Goal: Task Accomplishment & Management: Use online tool/utility

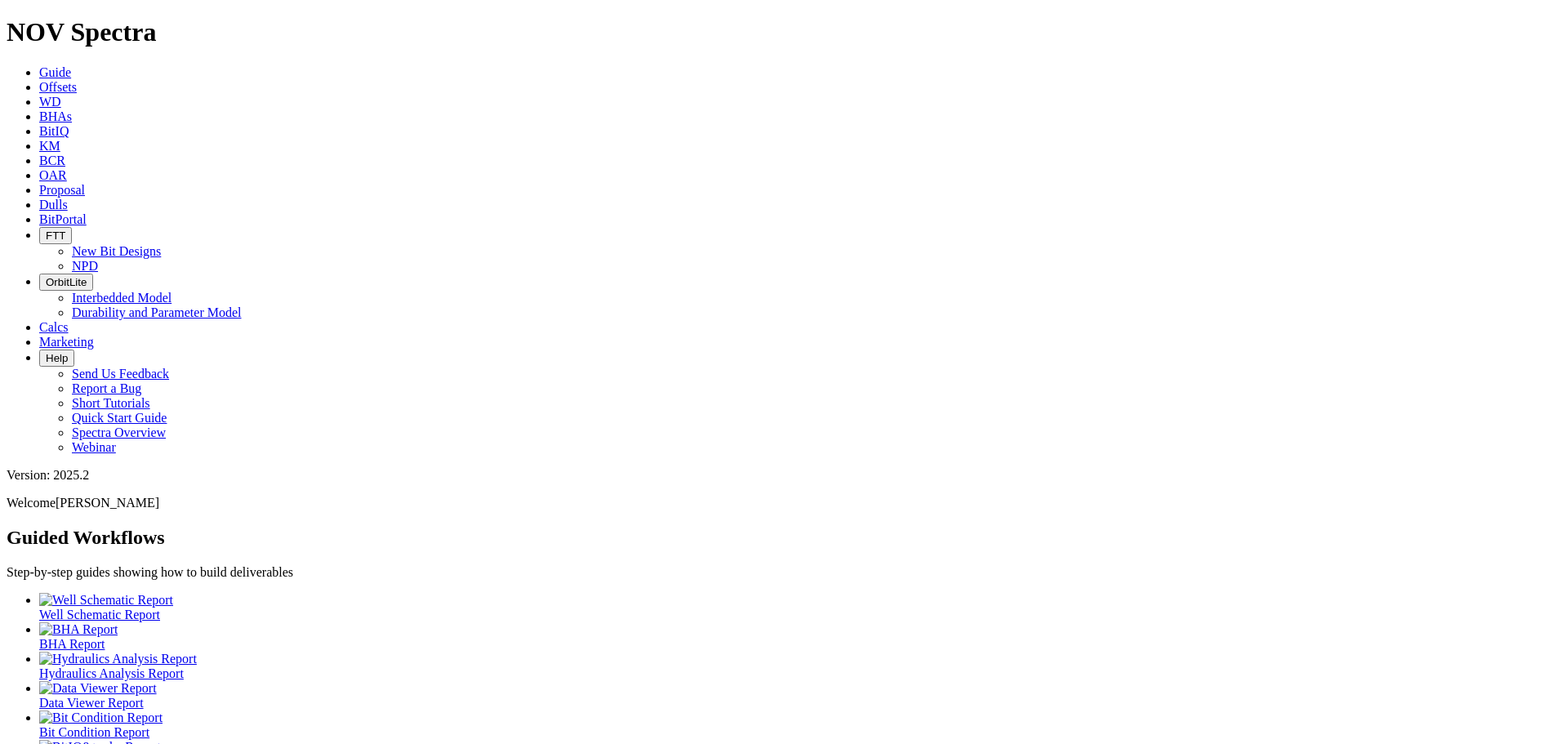
click at [77, 80] on span "Offsets" at bounding box center [58, 87] width 37 height 13
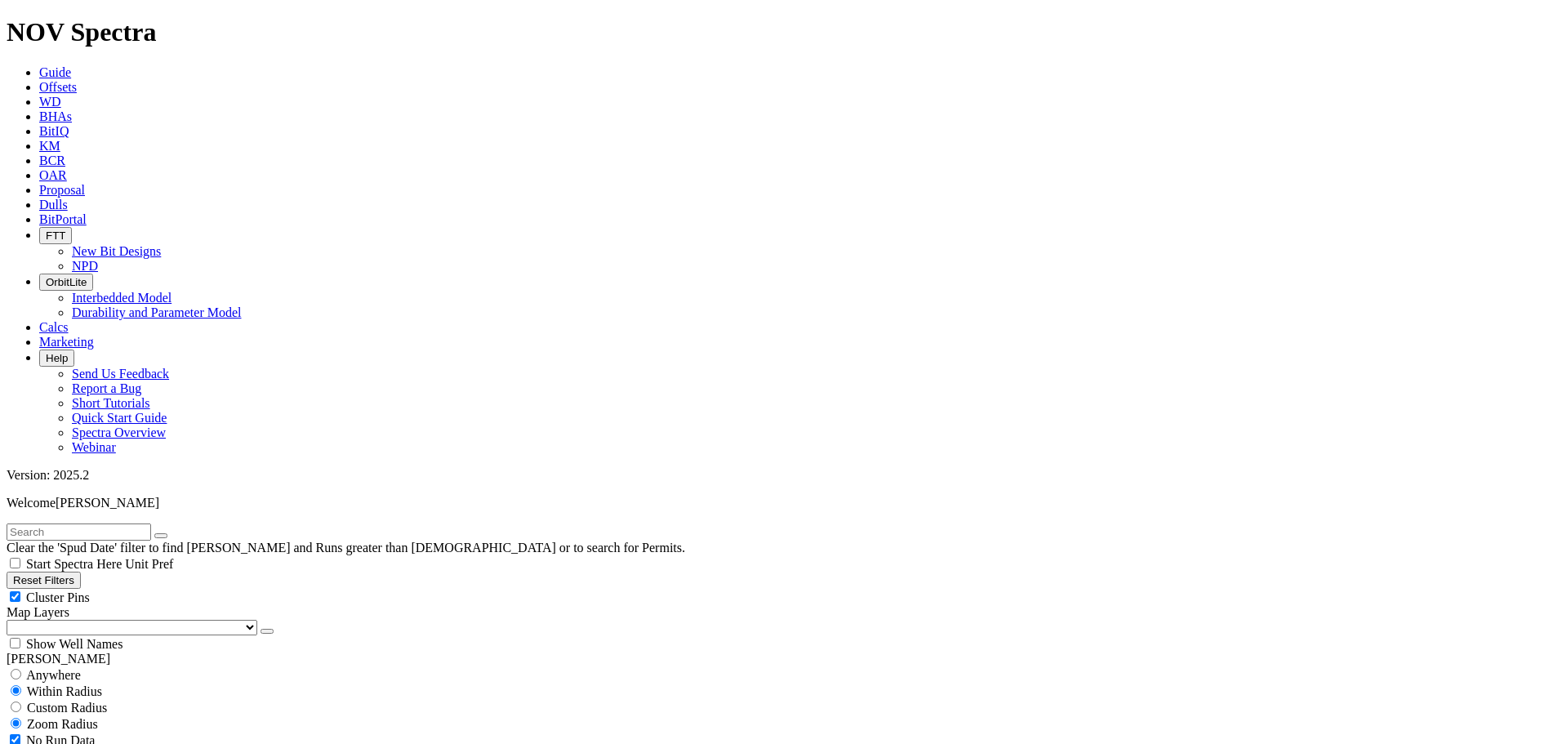
click at [100, 620] on select "US Counties [GEOGRAPHIC_DATA], [GEOGRAPHIC_DATA] [GEOGRAPHIC_DATA], [GEOGRAPHIC…" at bounding box center [132, 628] width 251 height 15
click at [12, 620] on select "US Counties [GEOGRAPHIC_DATA], [GEOGRAPHIC_DATA] [GEOGRAPHIC_DATA], [GEOGRAPHIC…" at bounding box center [132, 628] width 251 height 15
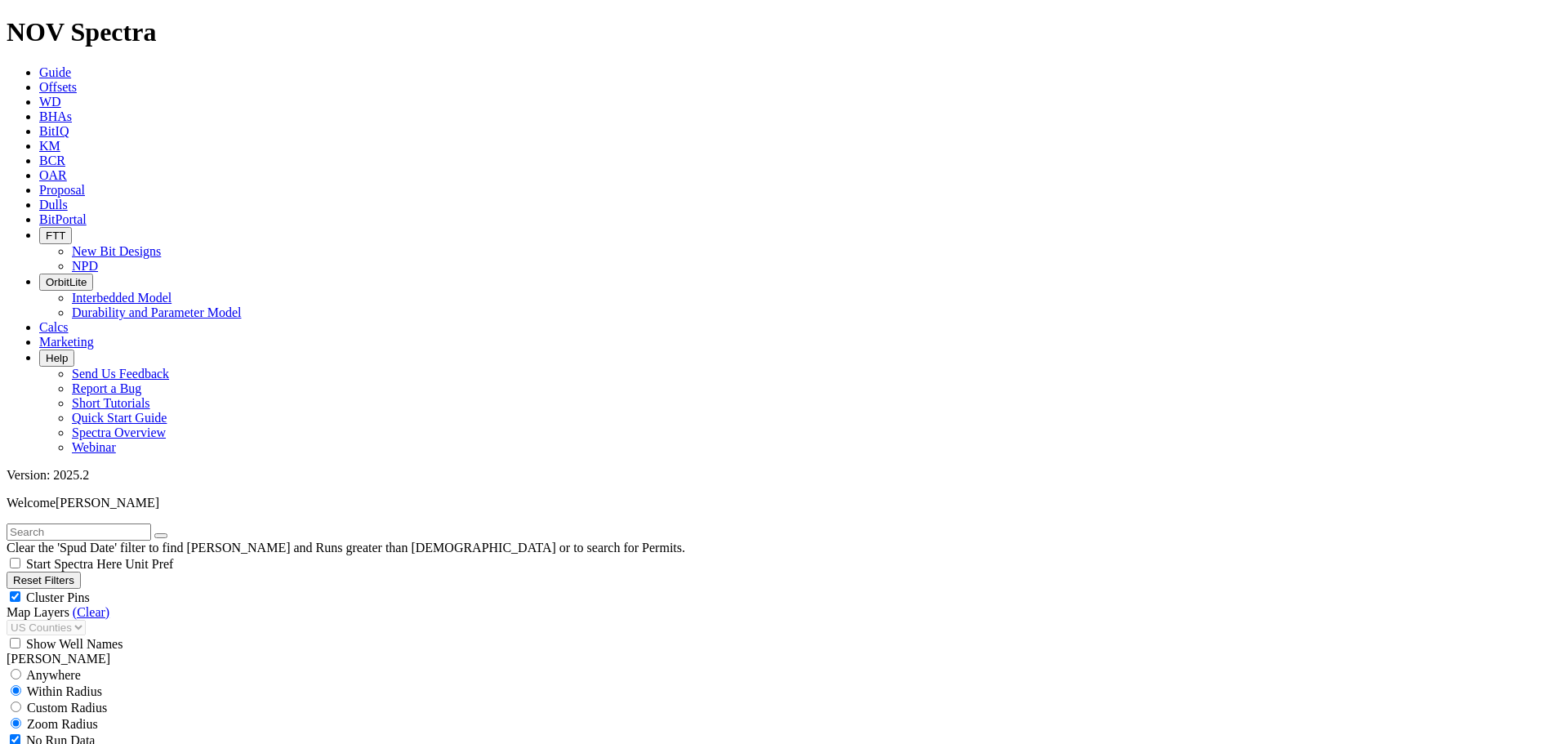
type input "[DATE]"
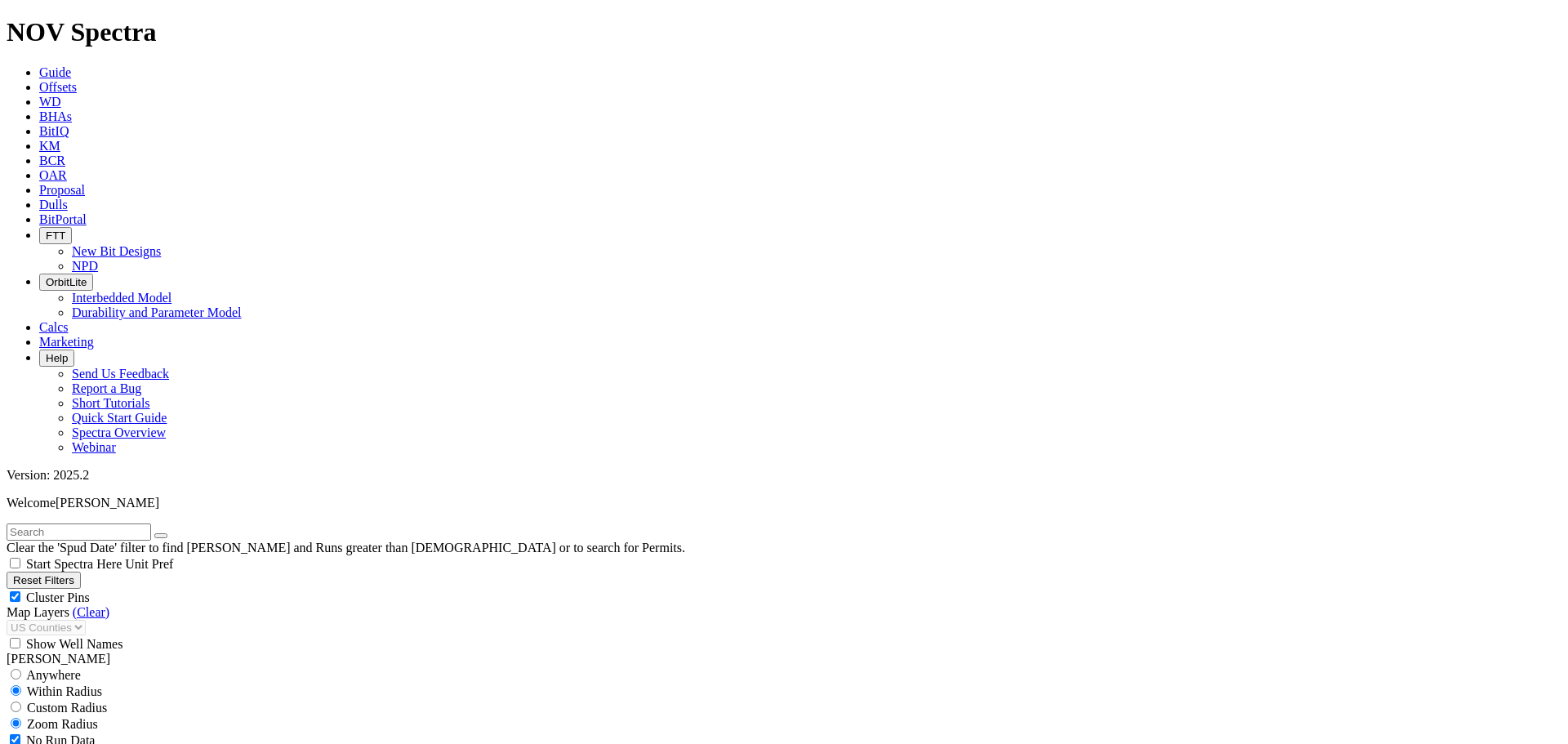
select select "8.75"
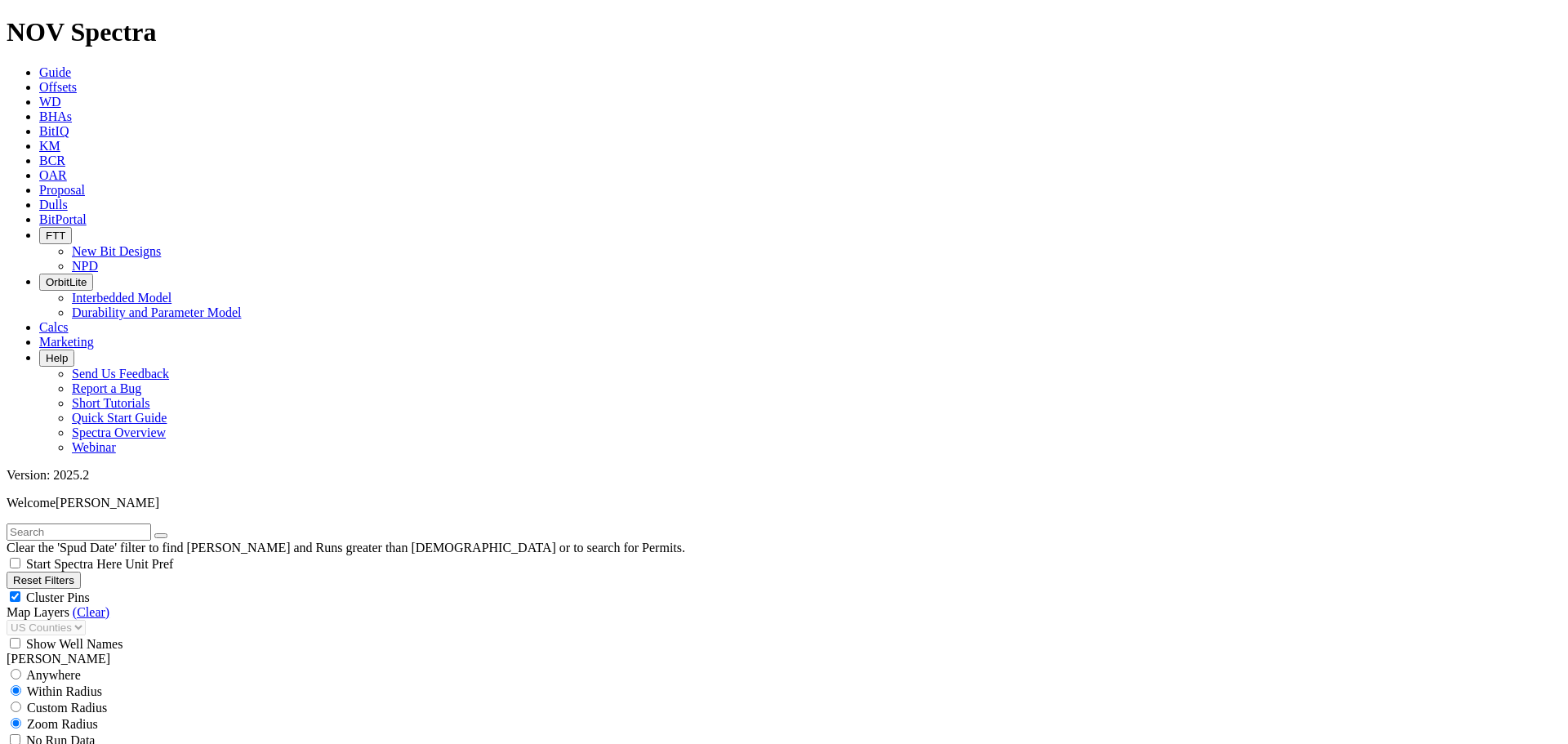
checkbox input "false"
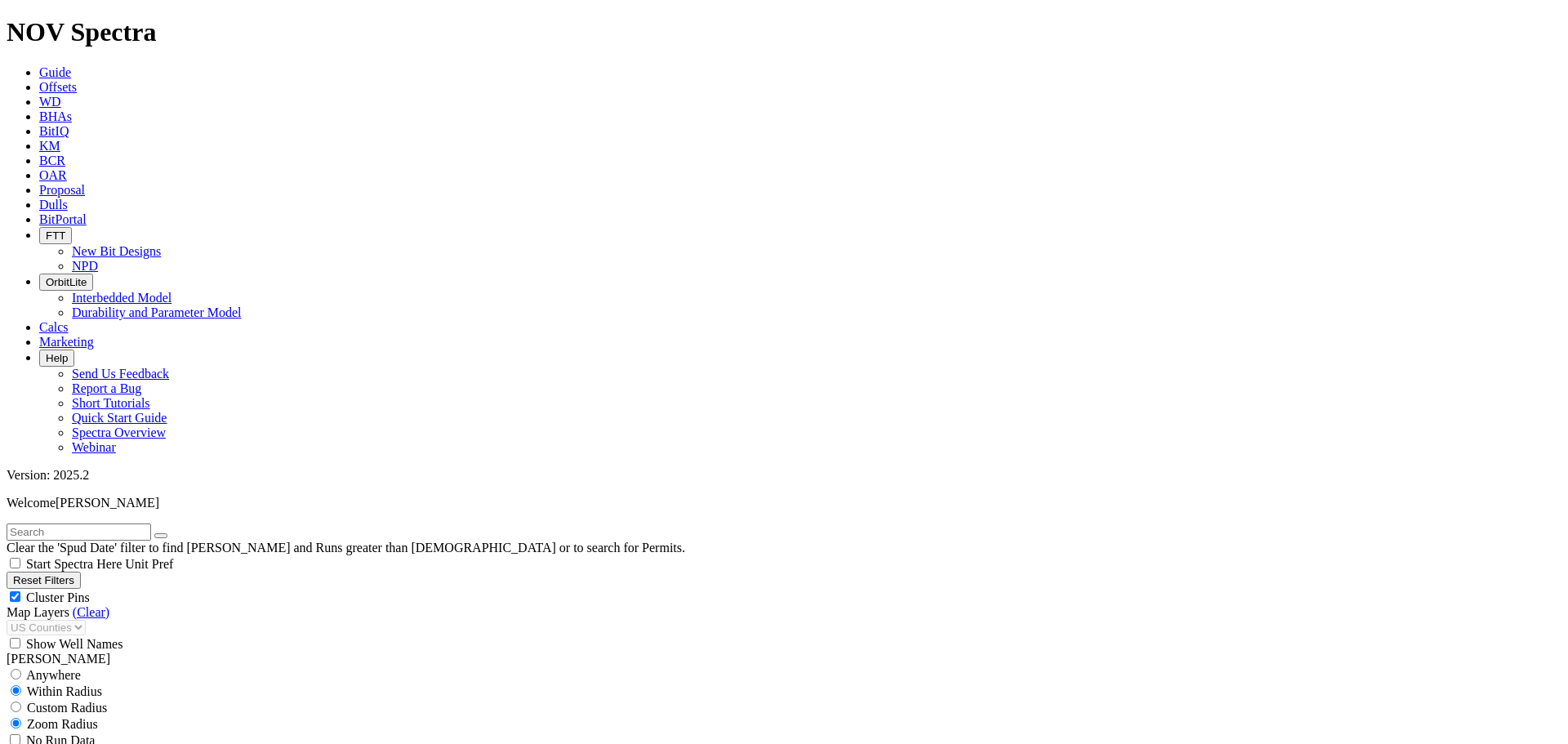
scroll to position [6159, 0]
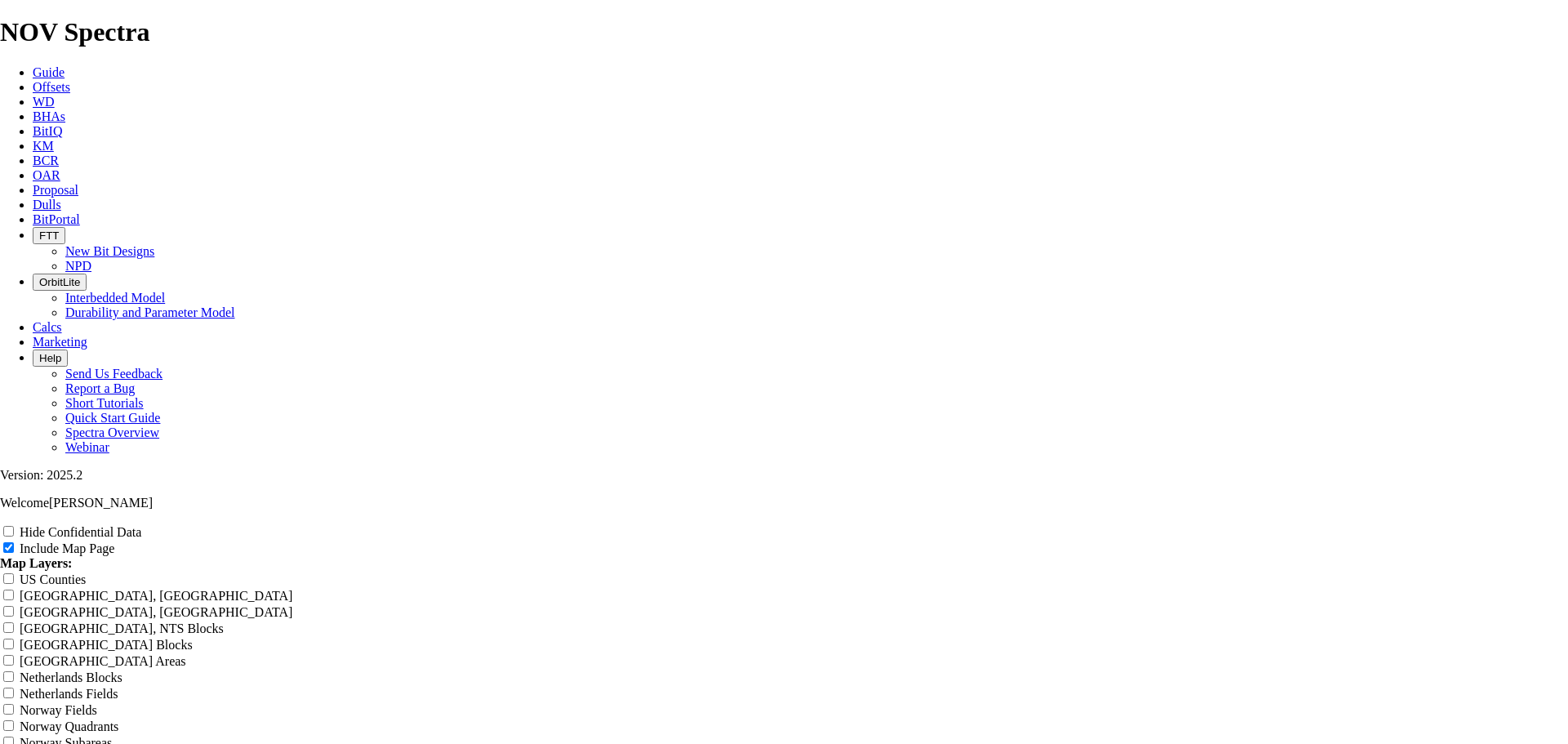
scroll to position [2613, 0]
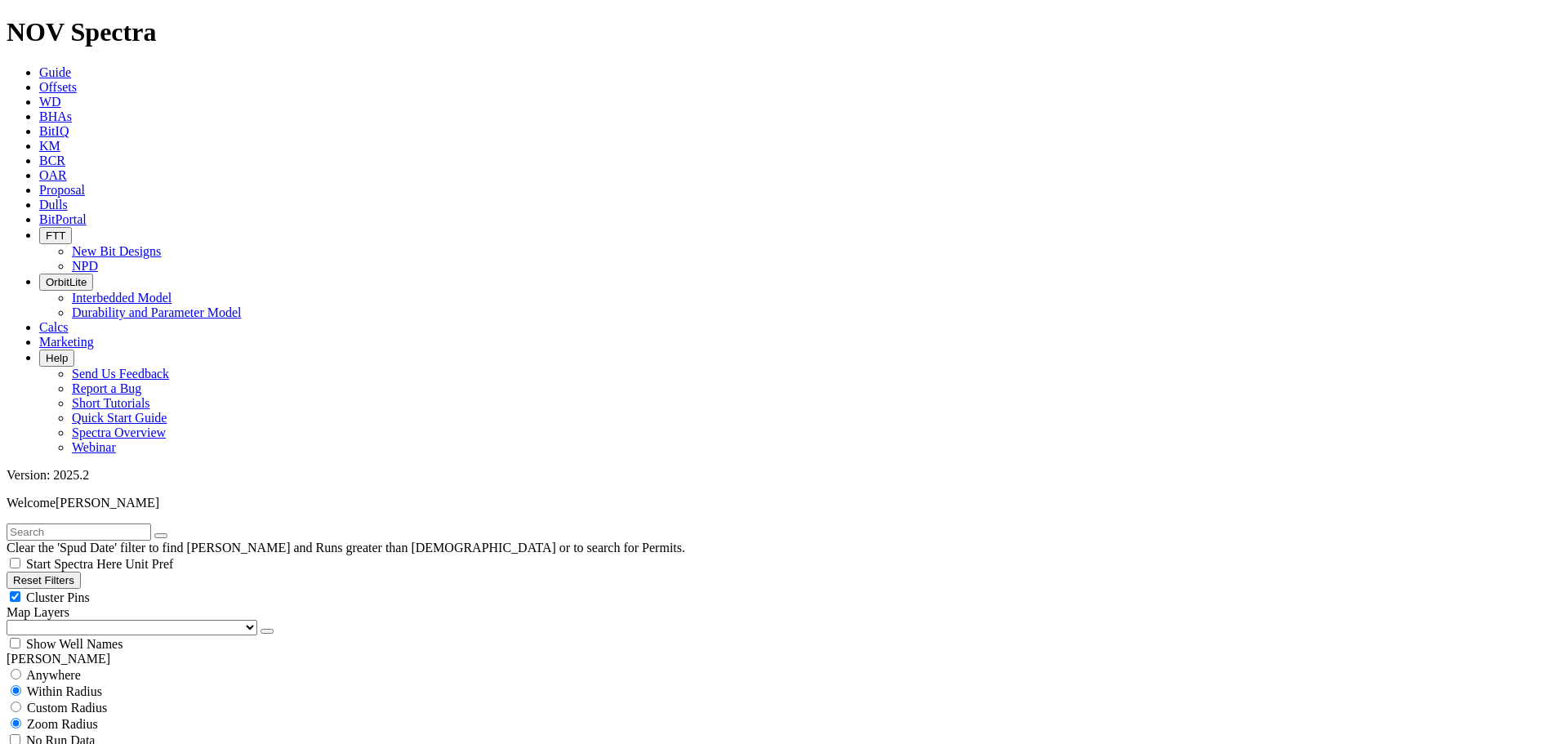
scroll to position [572, 0]
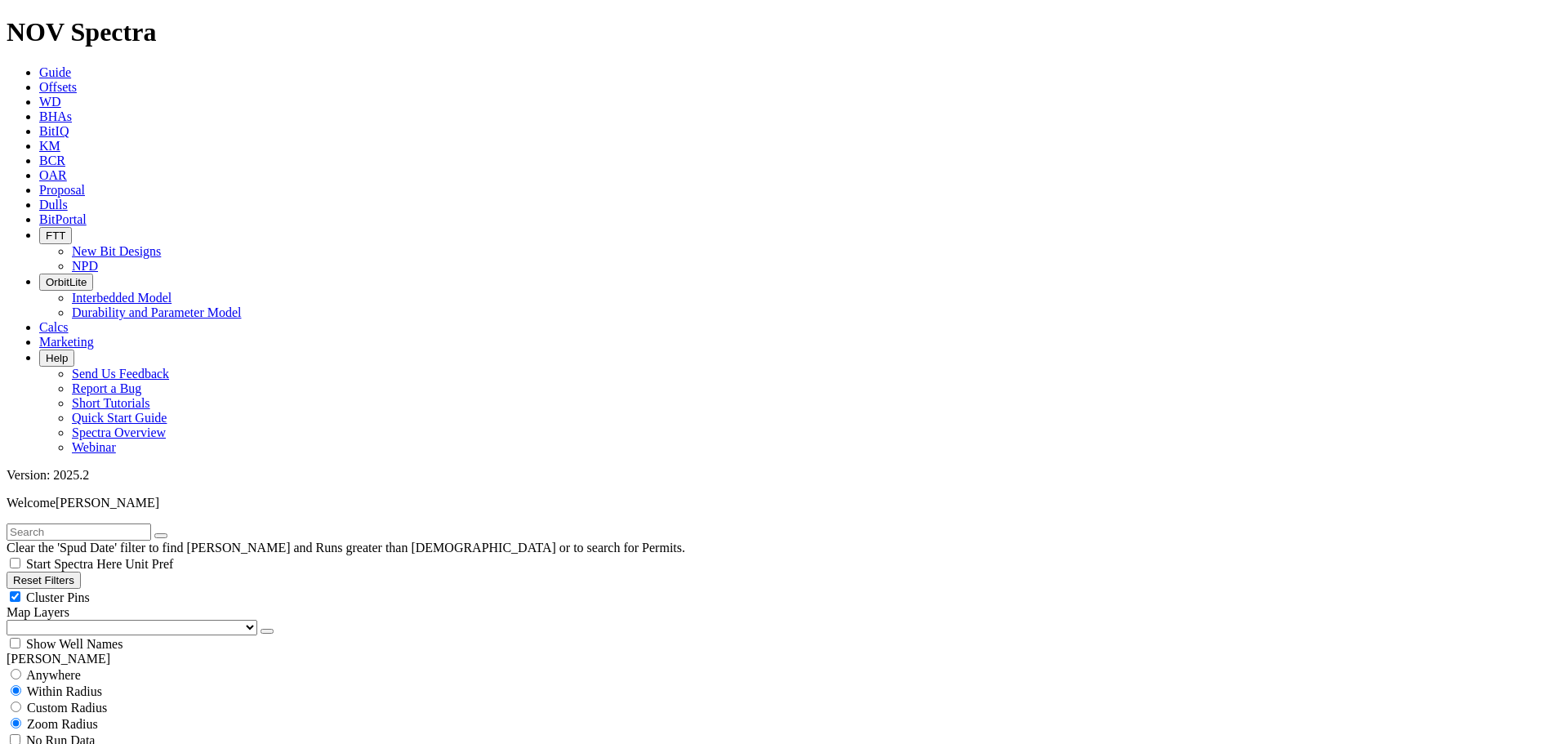
drag, startPoint x: 1156, startPoint y: 718, endPoint x: 1160, endPoint y: 705, distance: 13.6
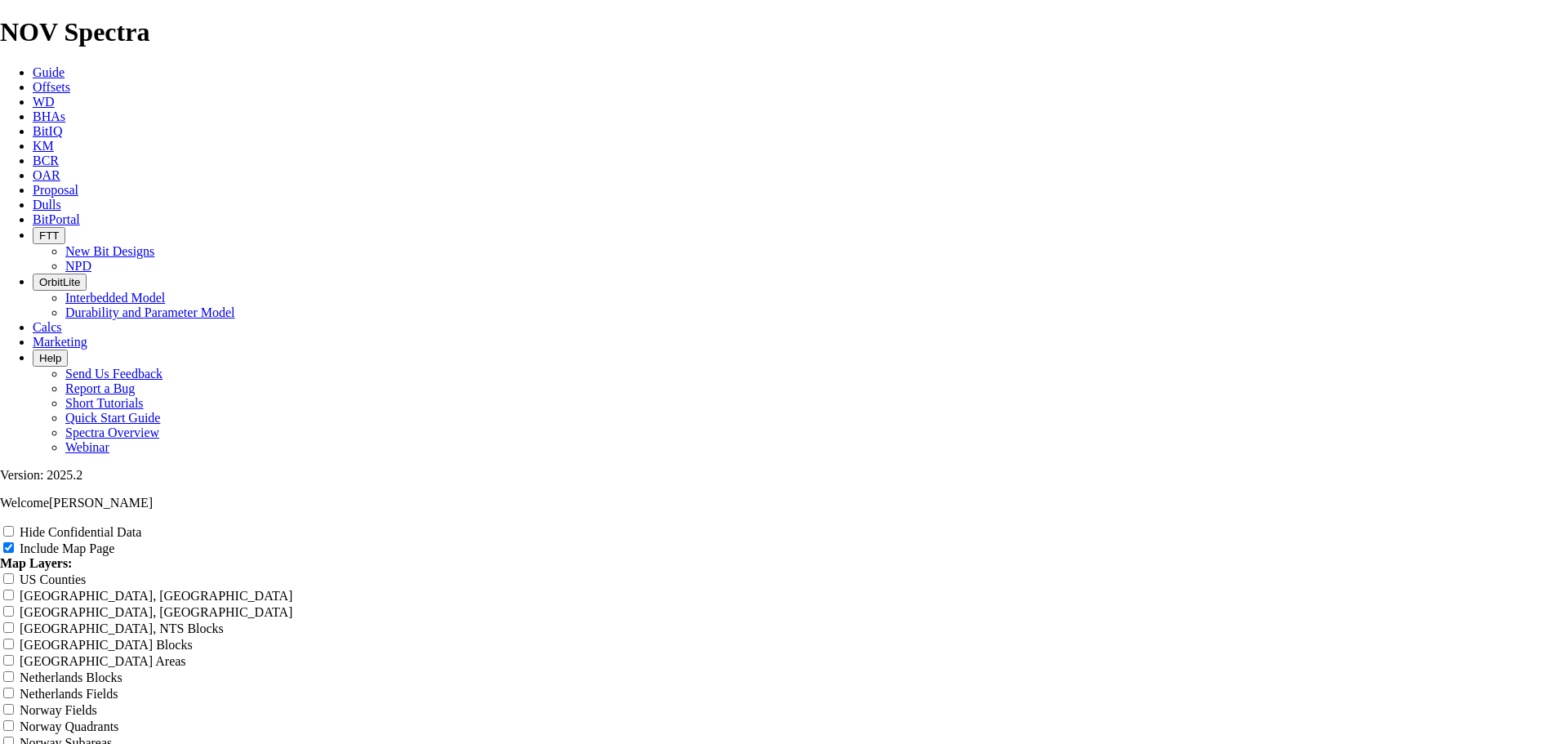
scroll to position [1797, 0]
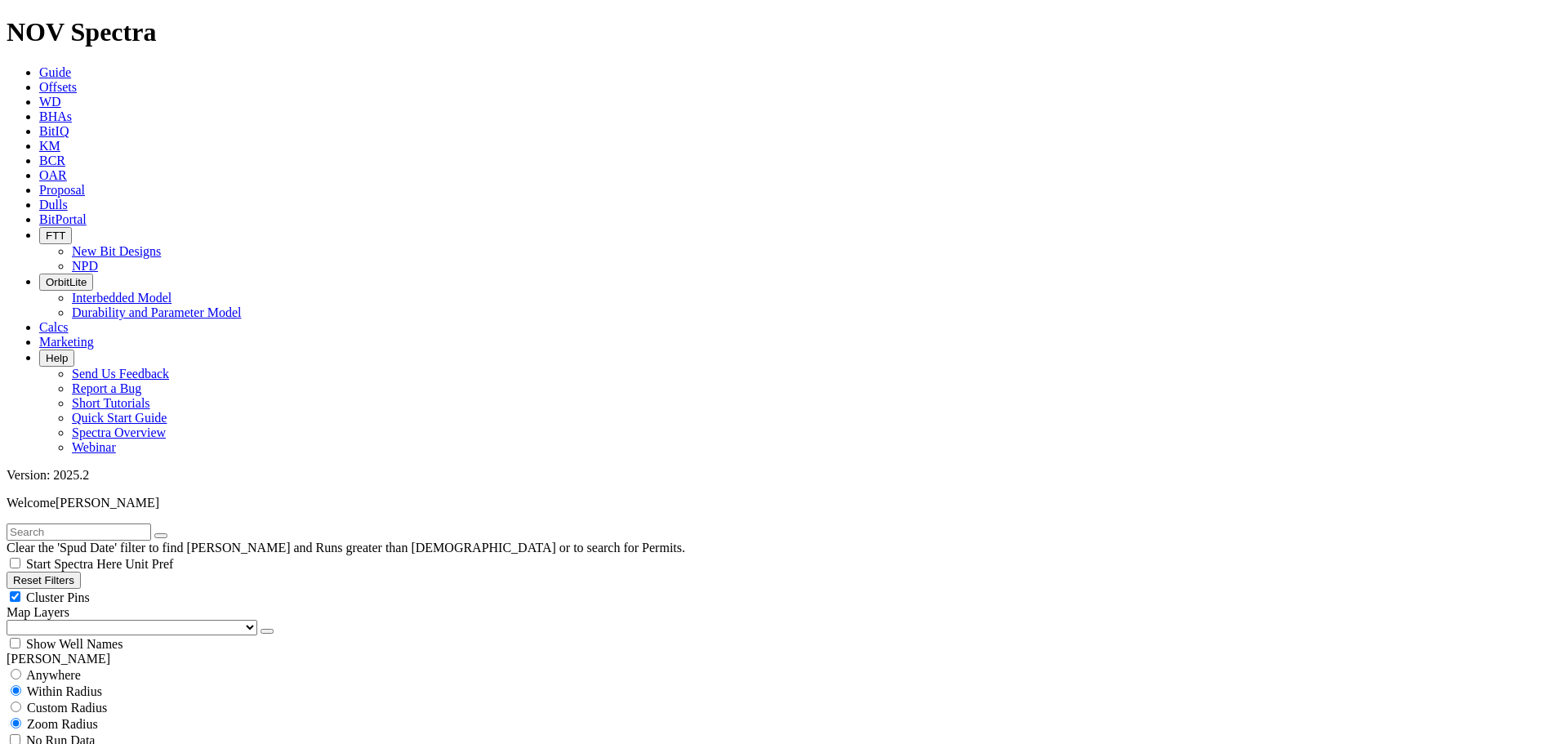
select select
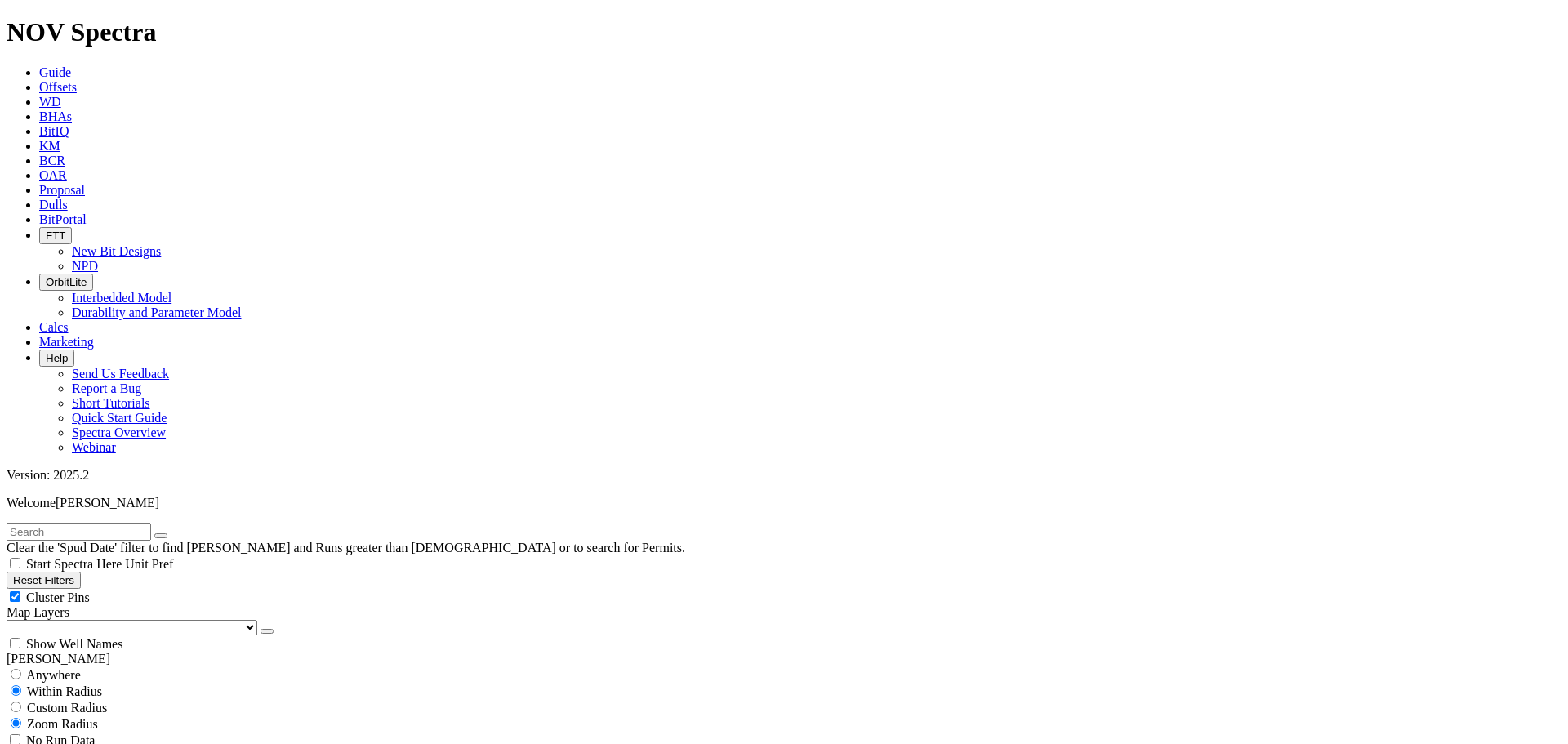
type input "[DATE]"
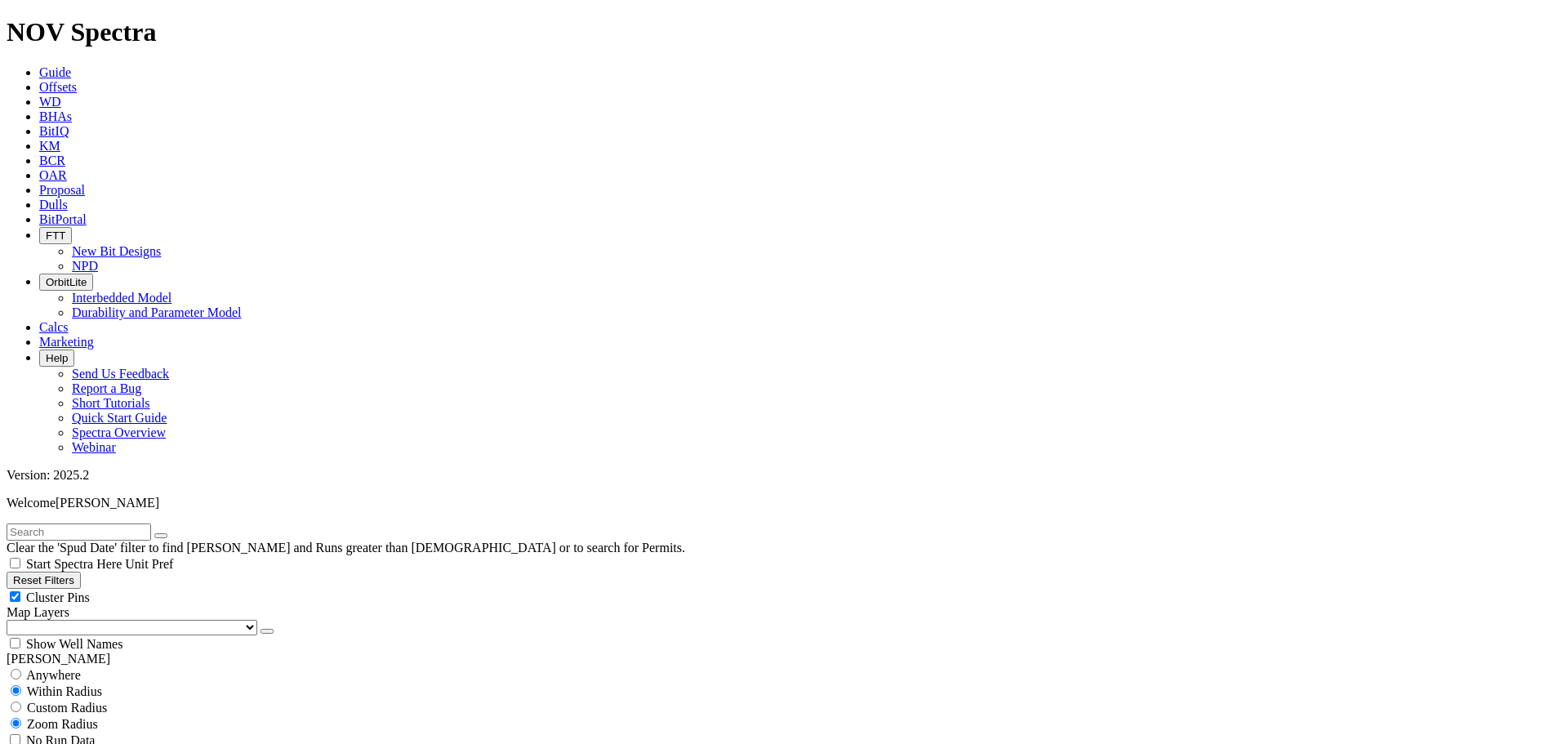
scroll to position [301, 0]
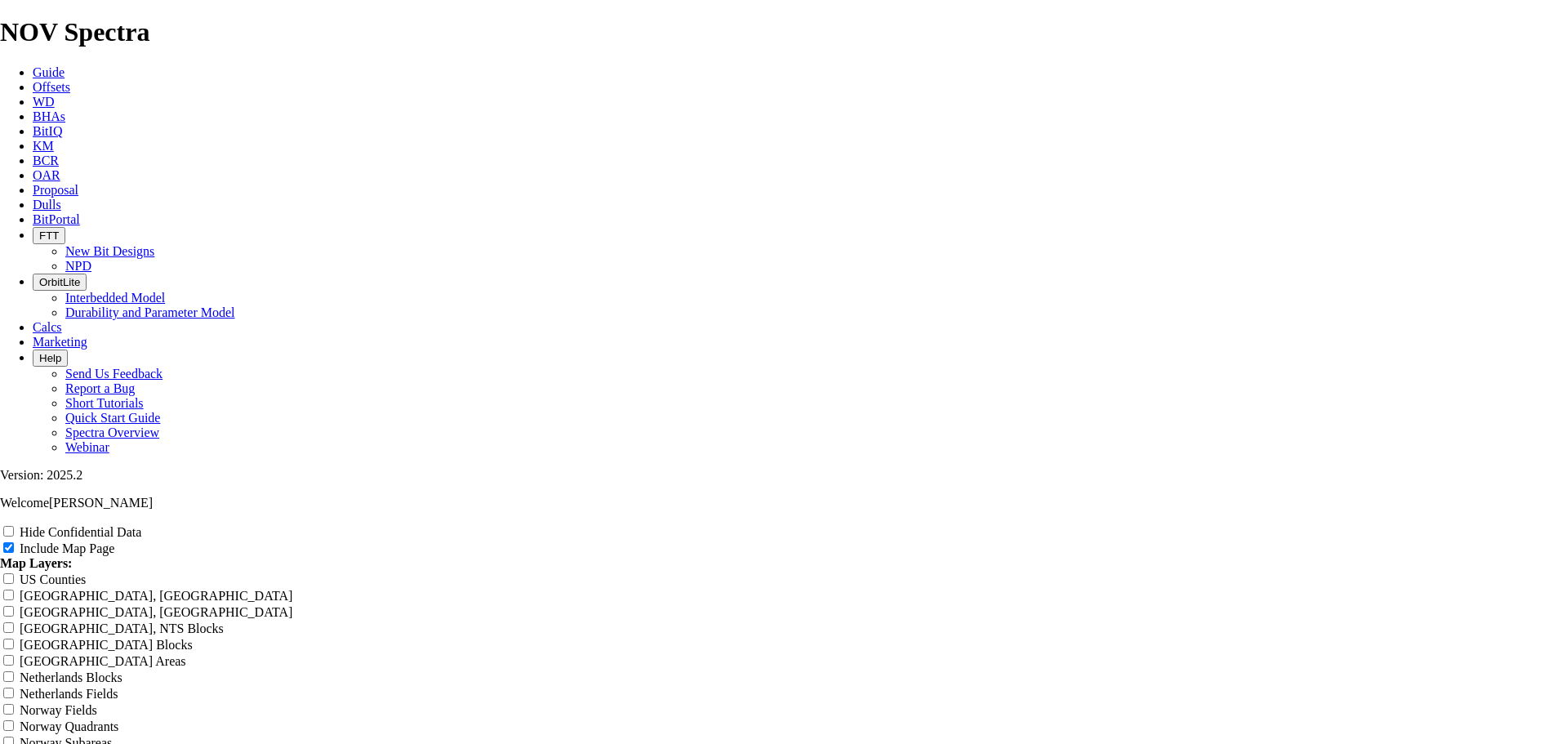
scroll to position [2733, 0]
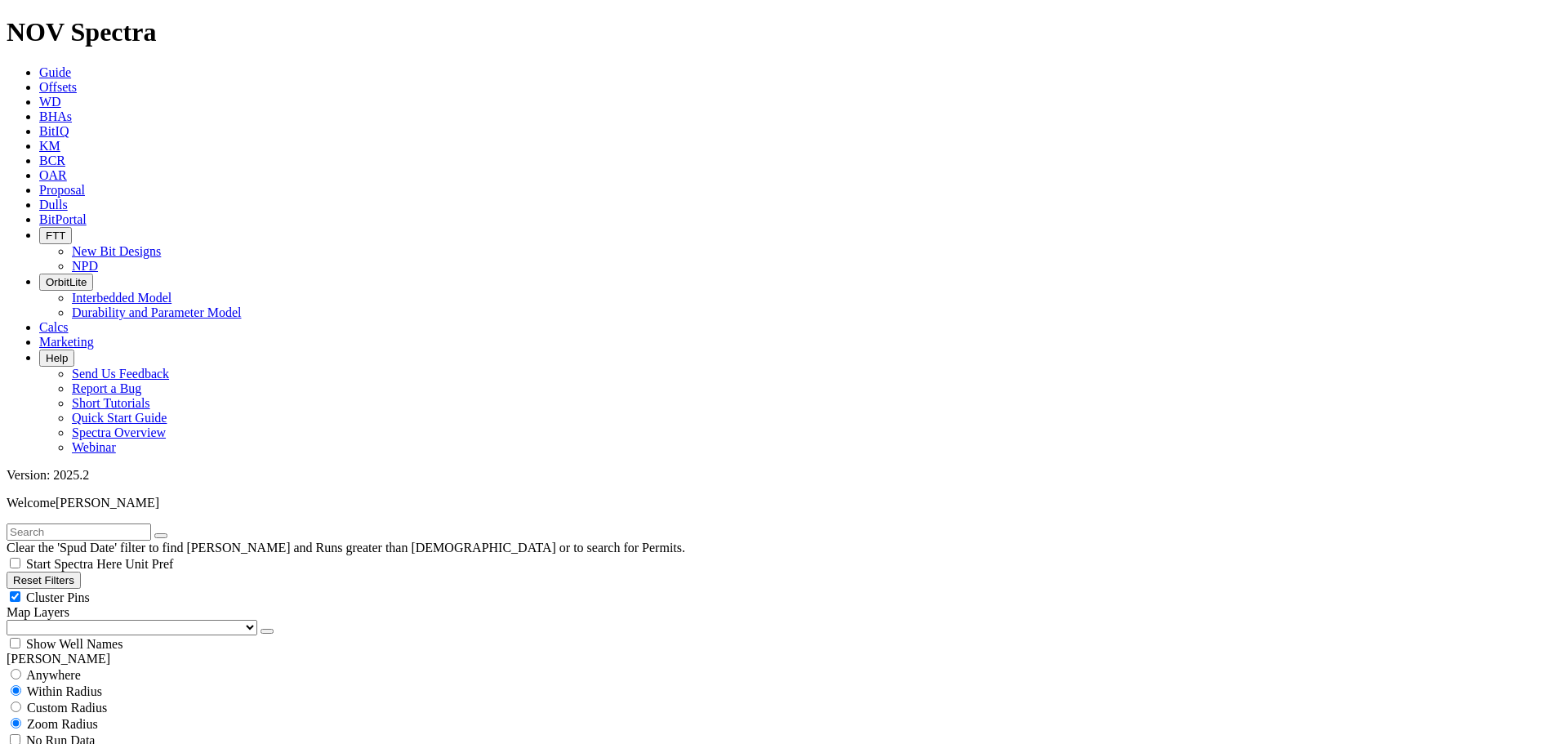
scroll to position [163, 0]
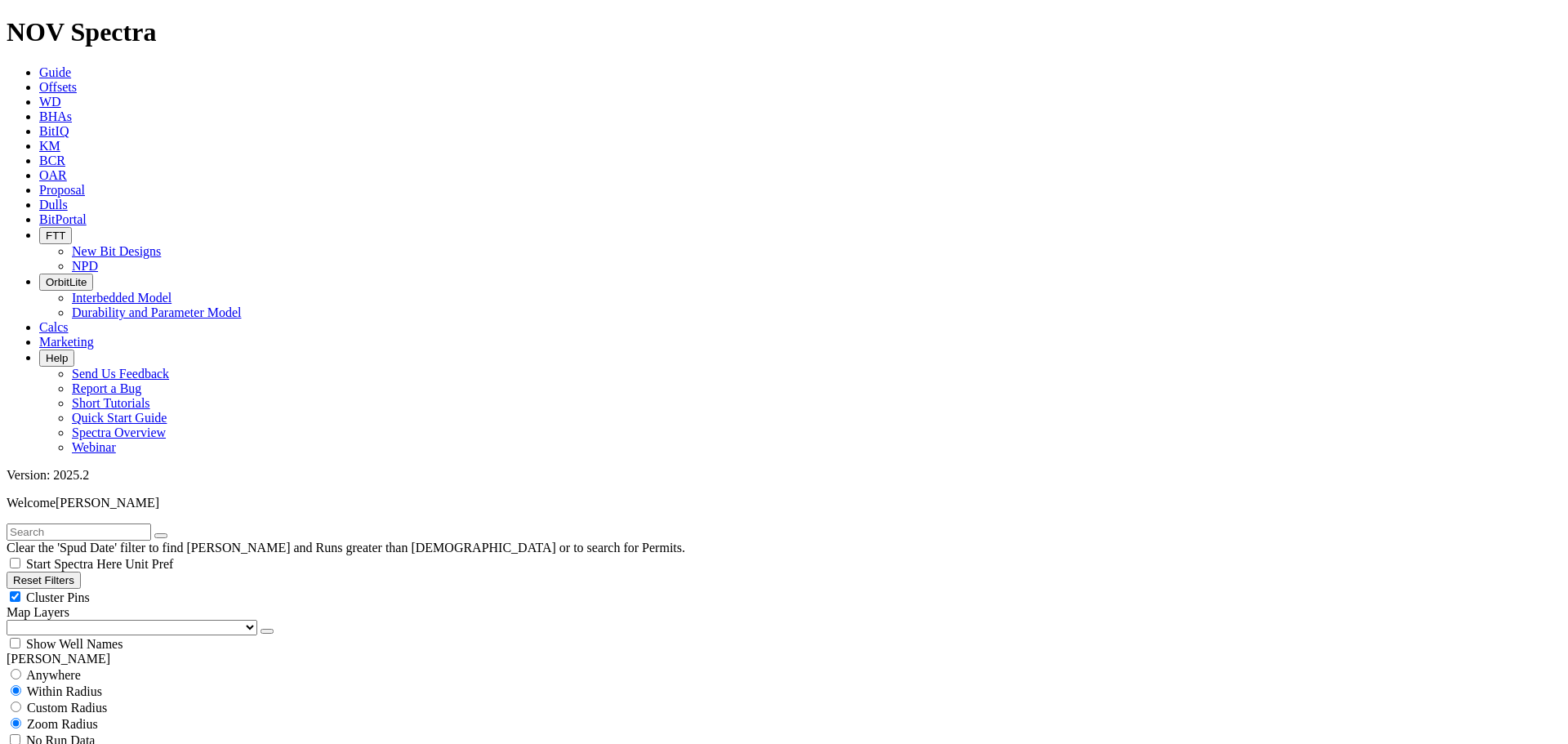
drag, startPoint x: 1213, startPoint y: 702, endPoint x: 1201, endPoint y: 720, distance: 21.6
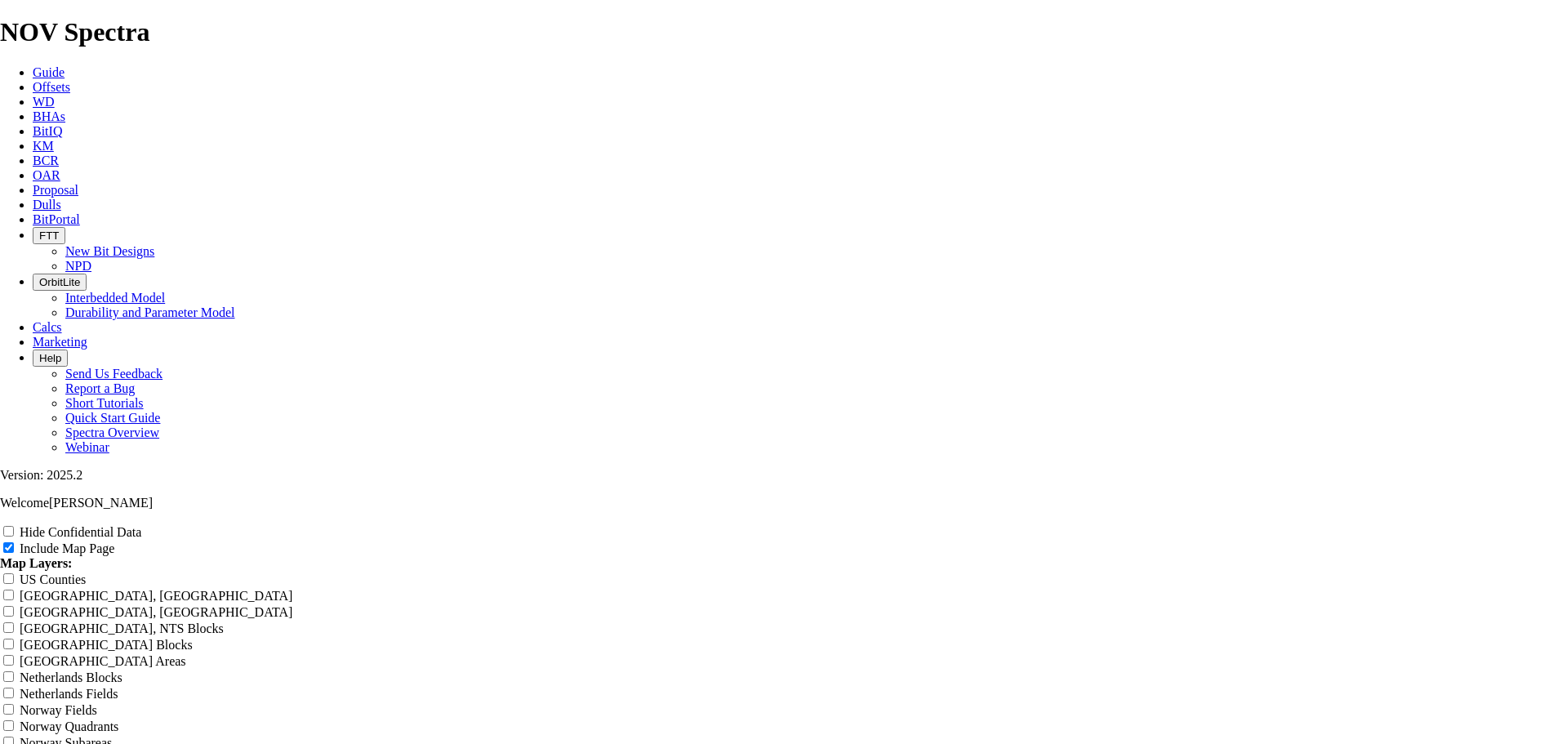
scroll to position [1877, 0]
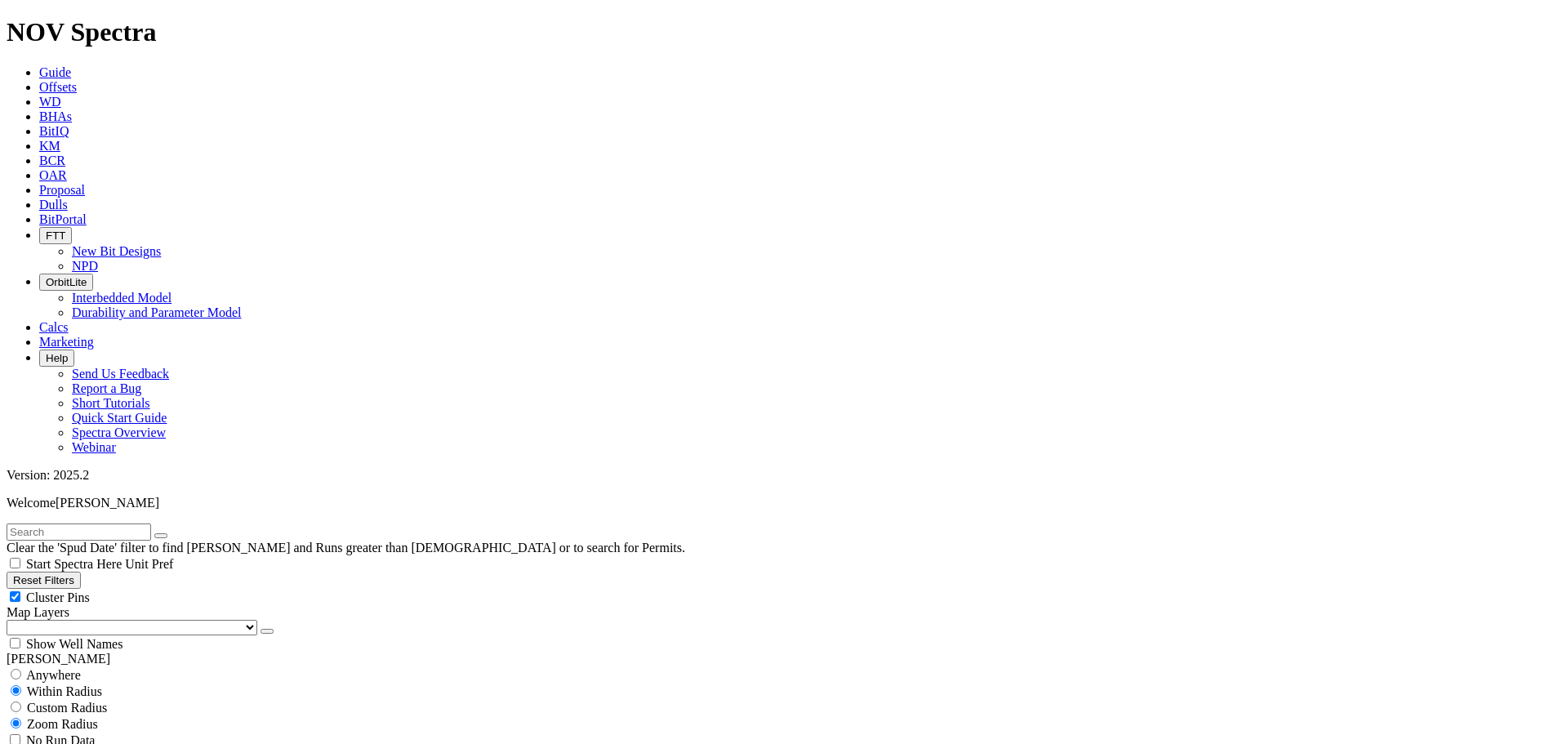
type input "[DATE]"
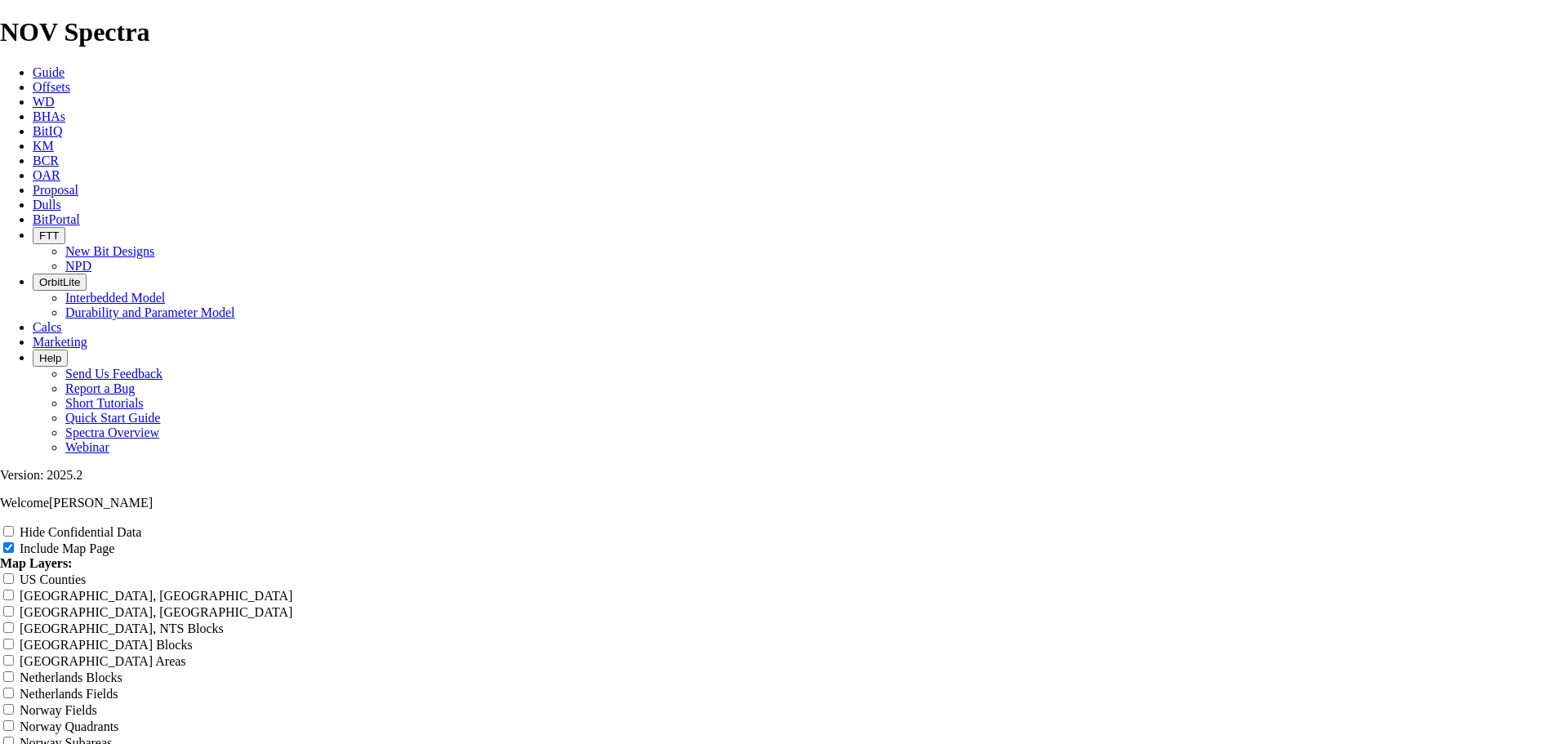
scroll to position [1959, 0]
